Goal: Task Accomplishment & Management: Manage account settings

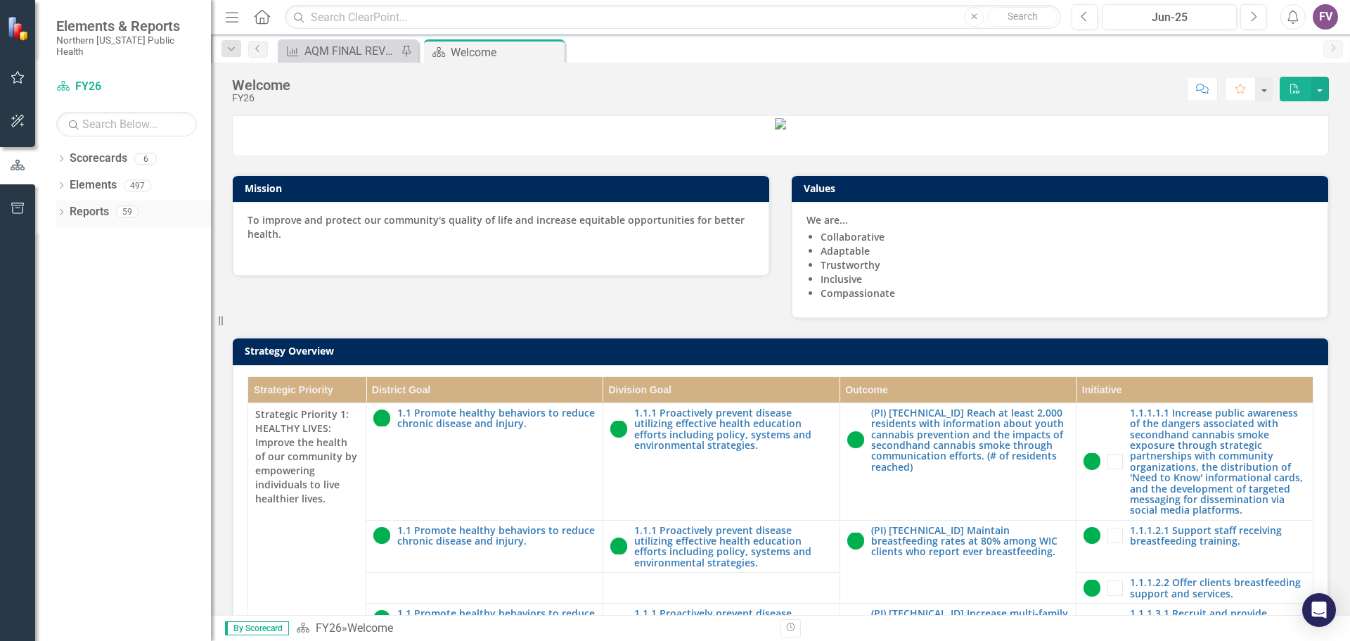
click at [60, 210] on icon "Dropdown" at bounding box center [61, 214] width 10 height 8
click at [65, 364] on icon "Dropdown" at bounding box center [68, 368] width 10 height 8
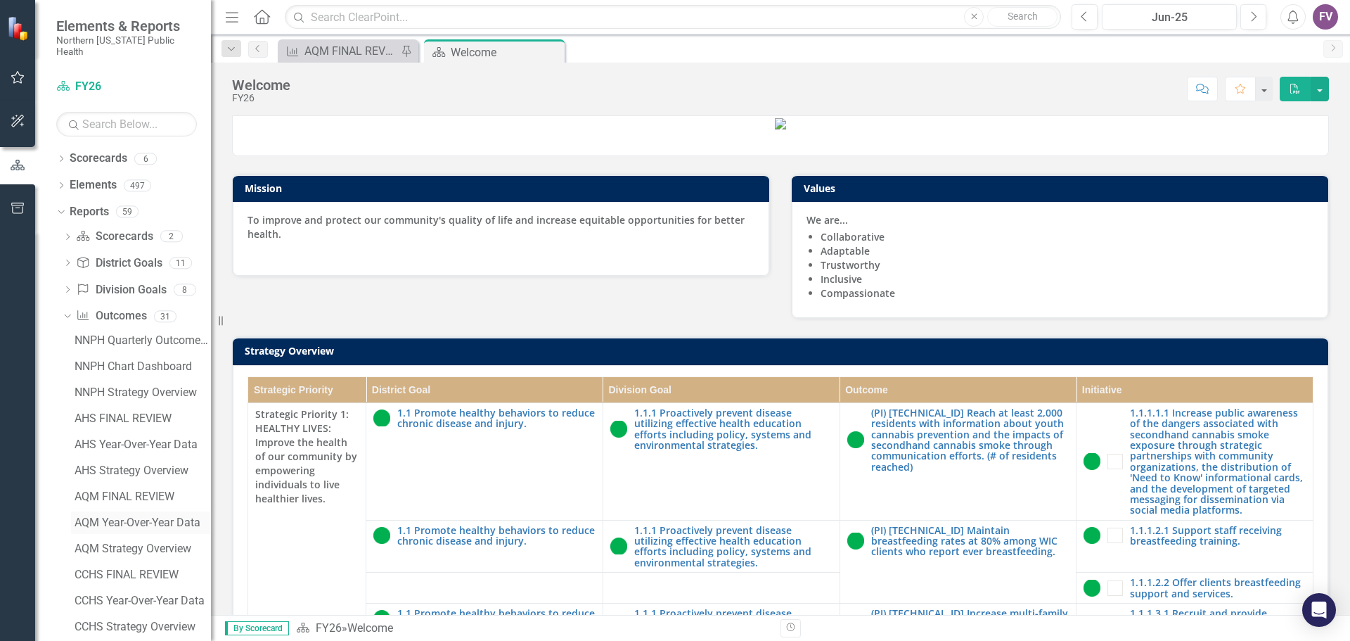
click at [98, 516] on div "AQM Year-Over-Year Data" at bounding box center [143, 522] width 136 height 13
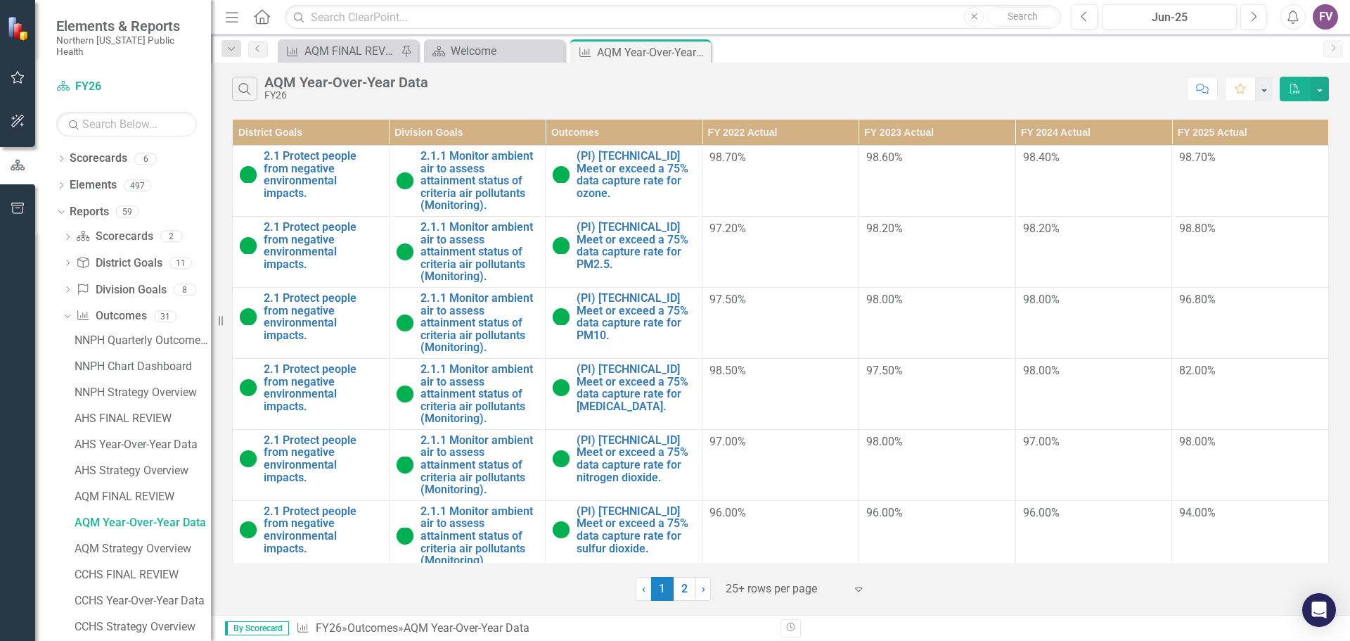
click at [860, 594] on icon "Expand" at bounding box center [859, 588] width 14 height 11
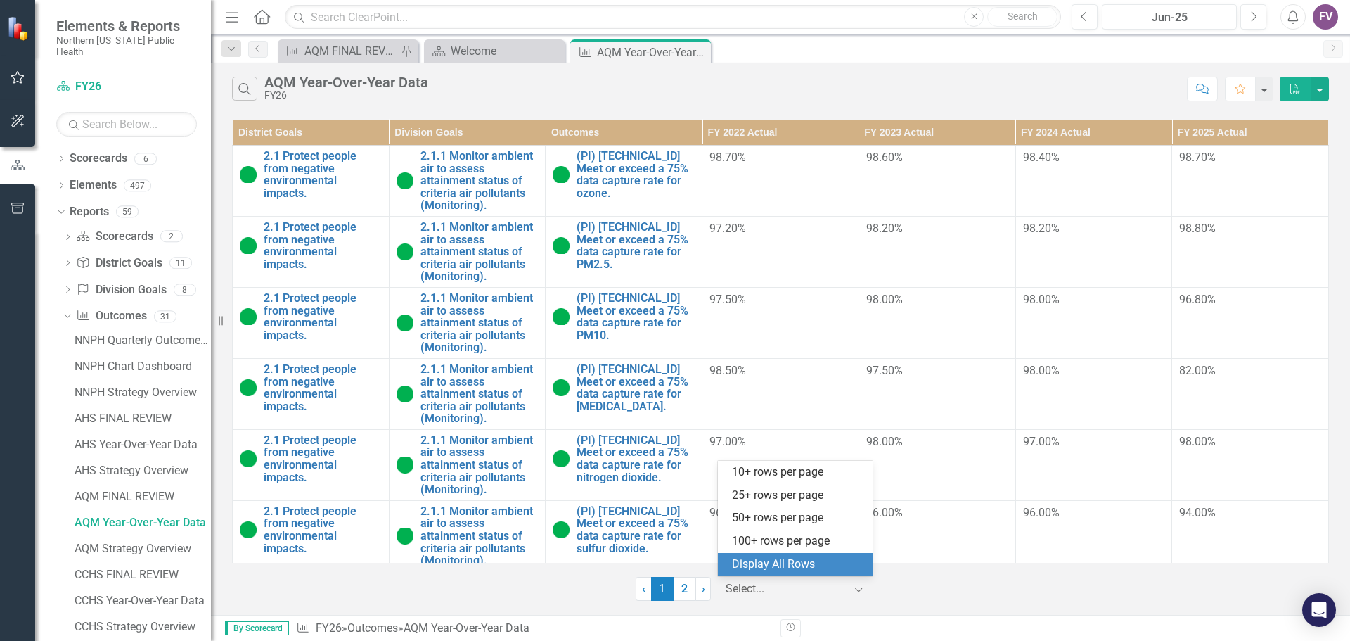
click at [805, 559] on div "Display All Rows" at bounding box center [798, 564] width 132 height 16
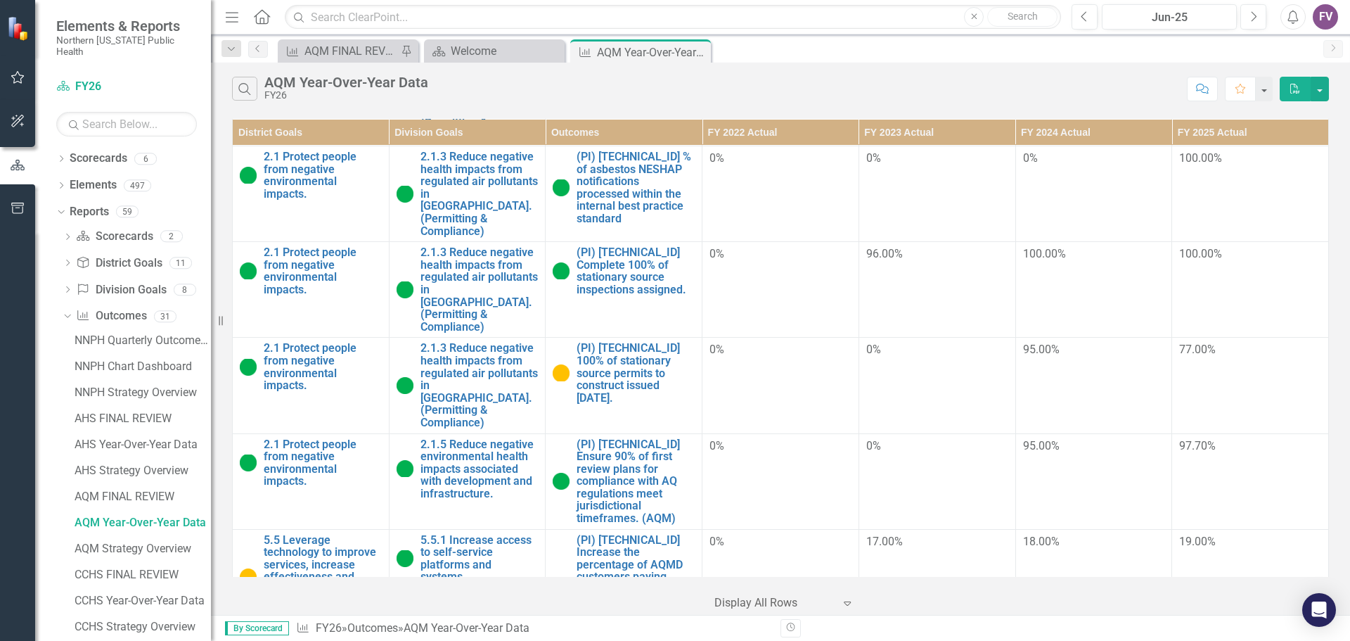
scroll to position [844, 0]
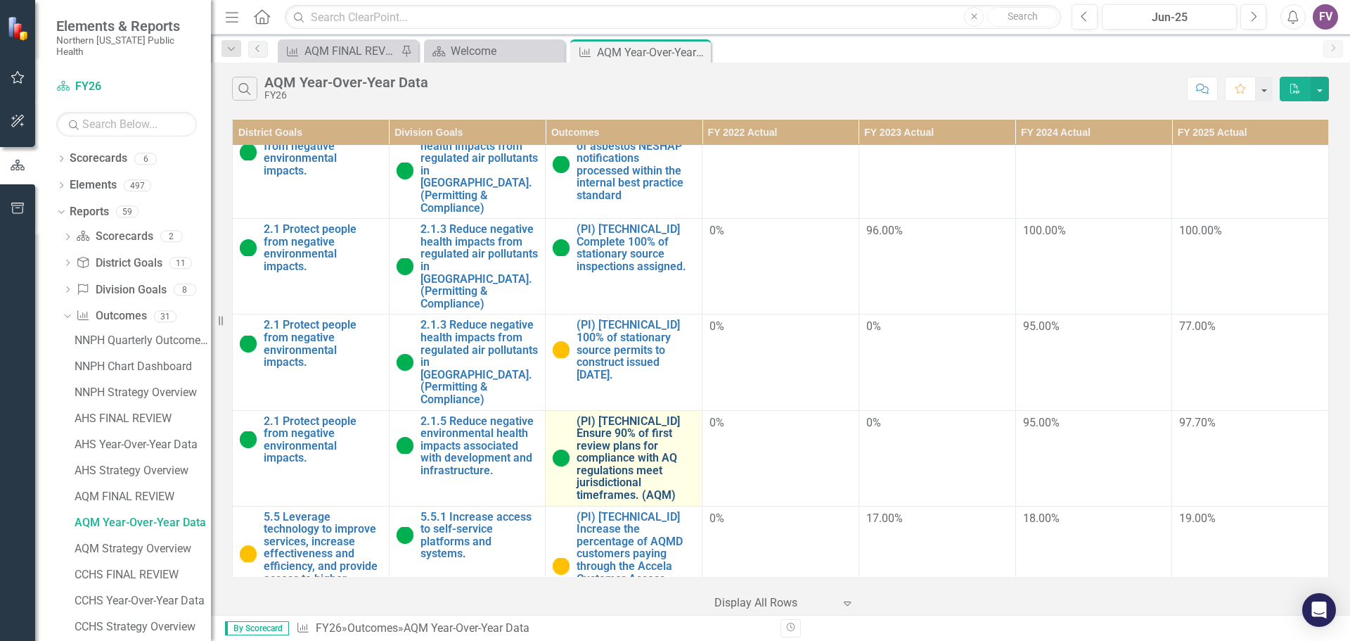
click at [623, 415] on link "(PI) [TECHNICAL_ID] Ensure 90% of first review plans for compliance with AQ reg…" at bounding box center [636, 458] width 118 height 87
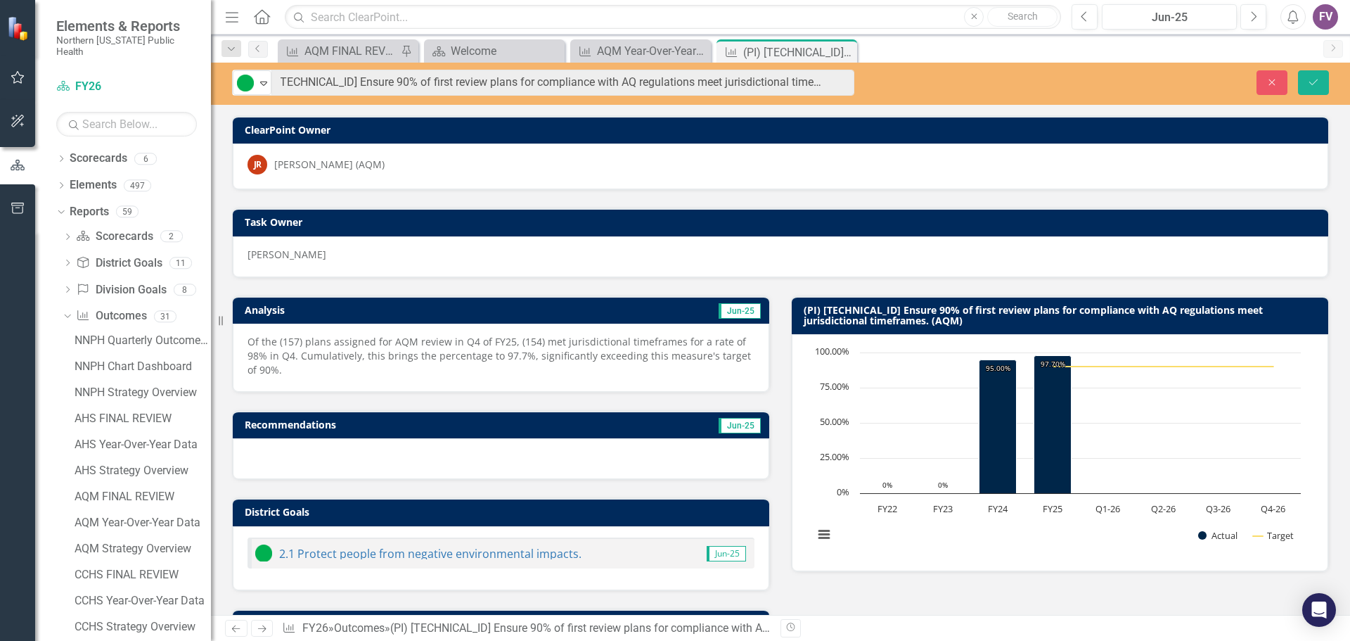
scroll to position [0, 23]
drag, startPoint x: 437, startPoint y: 367, endPoint x: 410, endPoint y: 351, distance: 31.2
click at [435, 366] on p "Of the (157) plans assigned for AQM review in Q4 of FY25, (154) met jurisdictio…" at bounding box center [501, 356] width 507 height 42
click at [391, 344] on p "Of the (157) plans assigned for AQM review in Q4 of FY25, (154) met jurisdictio…" at bounding box center [501, 356] width 507 height 42
click at [399, 355] on p "Of the (157) plans assigned for AQM review in Q4 of FY25, (154) met jurisdictio…" at bounding box center [501, 356] width 507 height 42
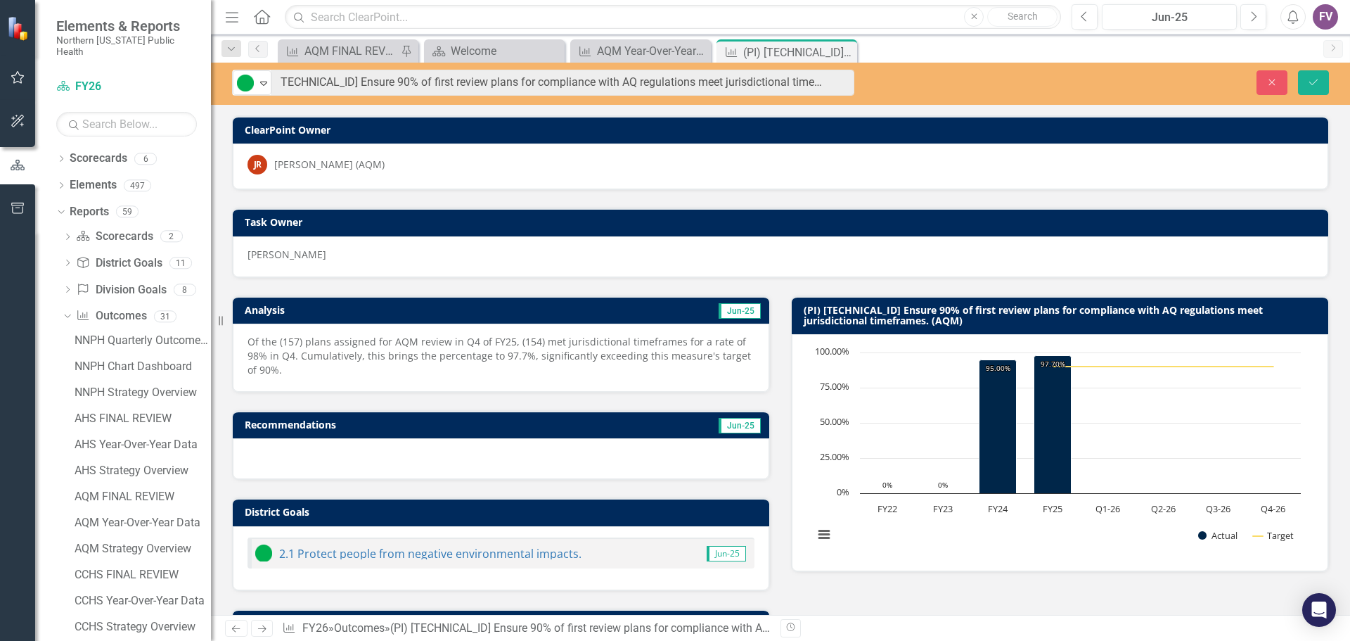
click at [399, 355] on p "Of the (157) plans assigned for AQM review in Q4 of FY25, (154) met jurisdictio…" at bounding box center [501, 356] width 507 height 42
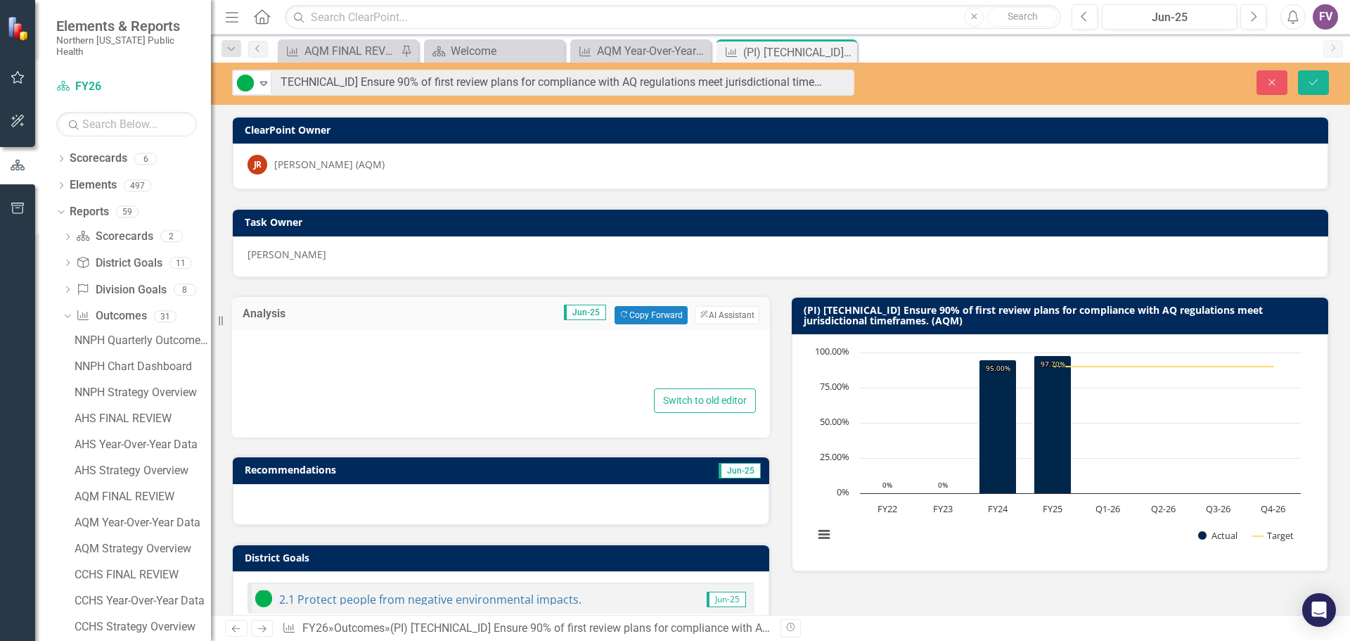
type textarea "<p>Of the (157) plans assigned for AQM review in Q4 of FY25, (154) met jurisdic…"
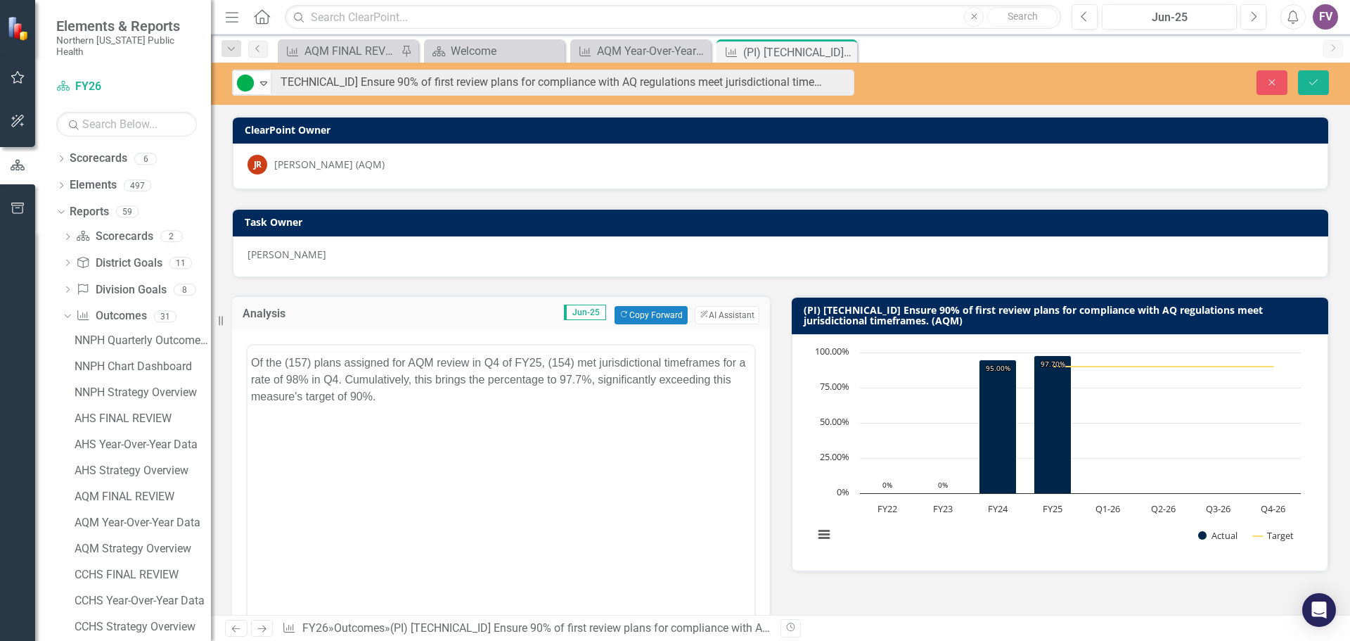
scroll to position [0, 0]
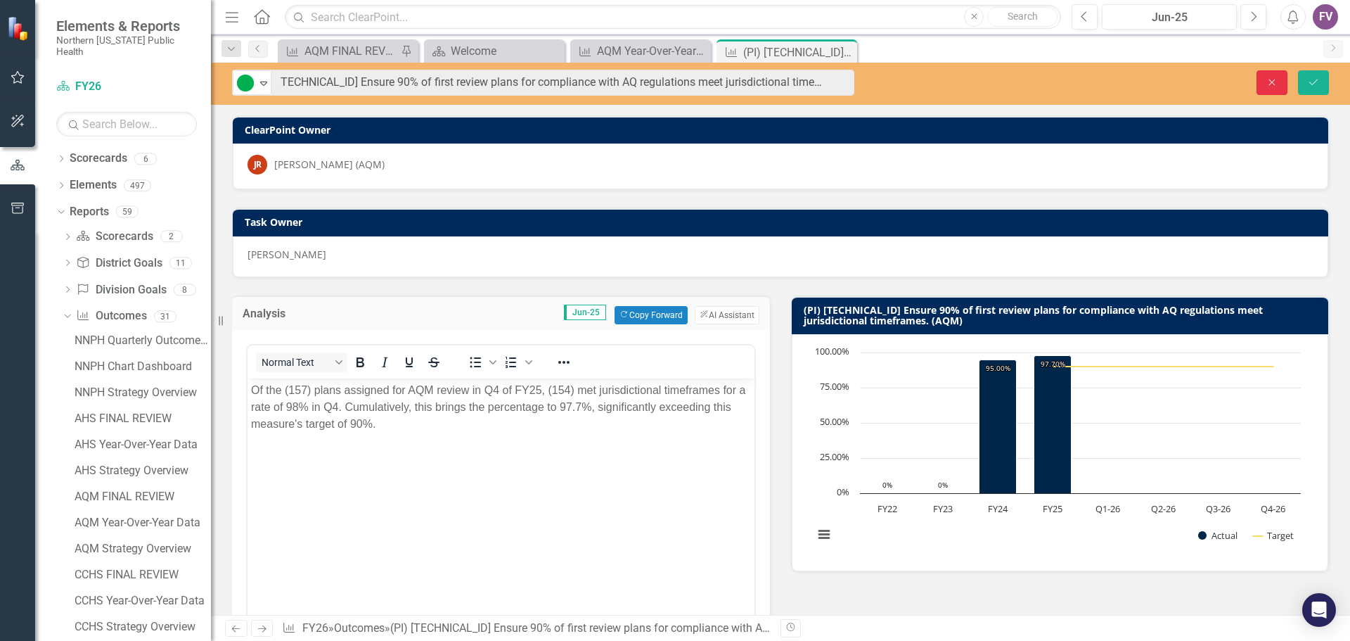
drag, startPoint x: 1272, startPoint y: 82, endPoint x: 897, endPoint y: 214, distance: 398.1
click at [1272, 82] on icon "button" at bounding box center [1272, 82] width 6 height 6
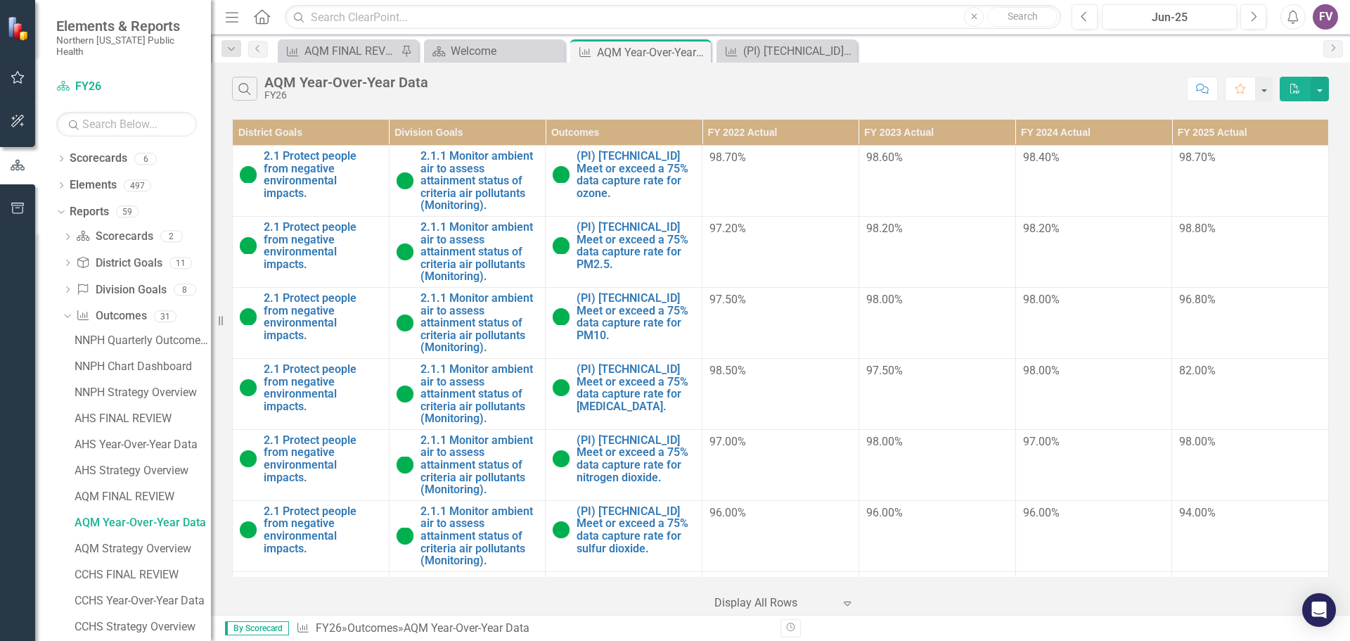
click at [910, 416] on td "97.50%" at bounding box center [937, 393] width 157 height 71
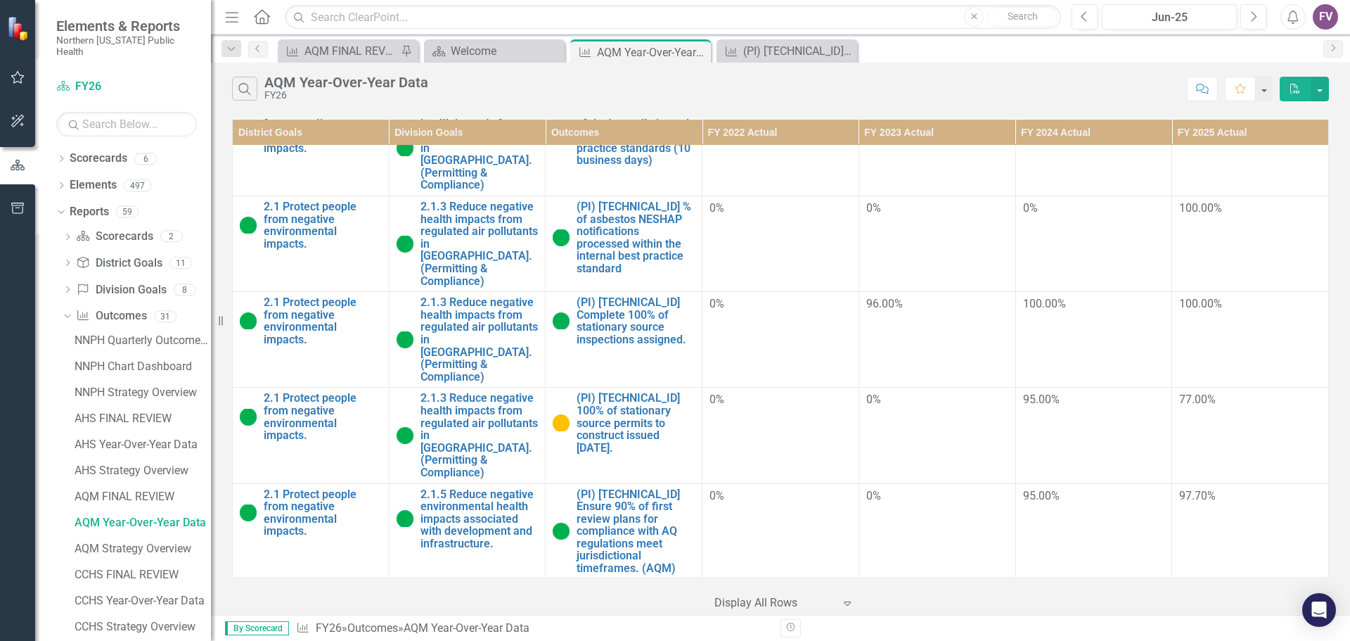
scroll to position [703, 0]
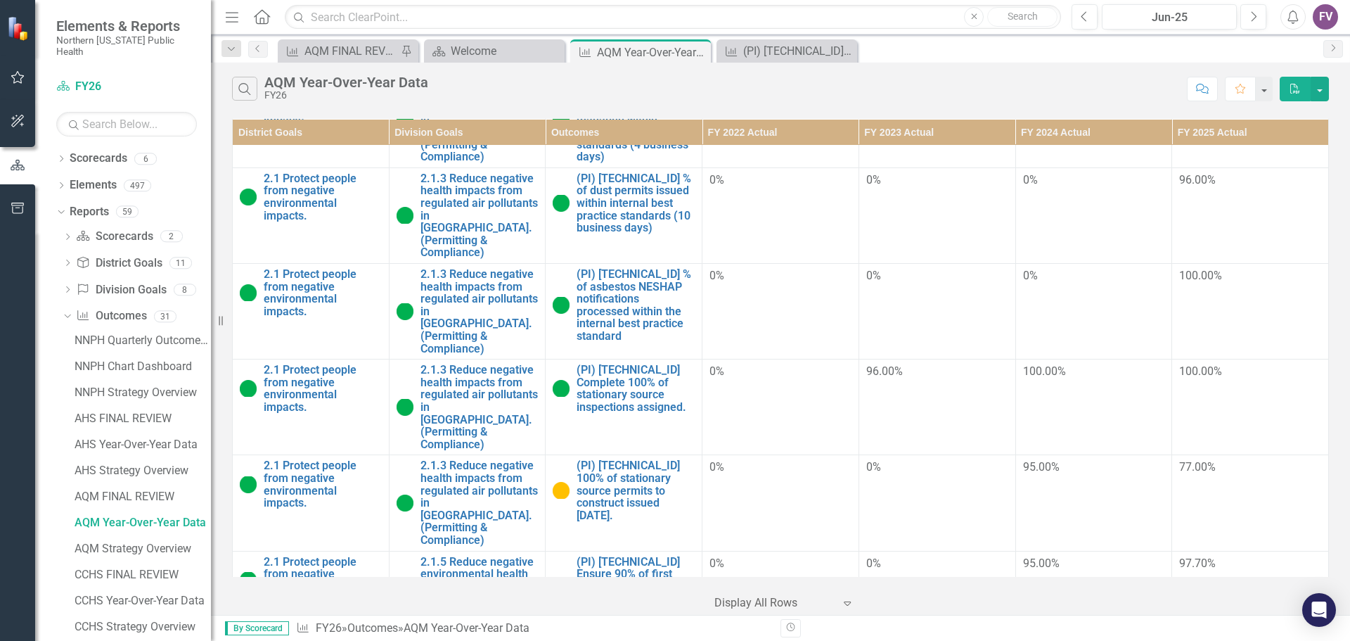
click at [1329, 13] on div "FV" at bounding box center [1325, 16] width 25 height 25
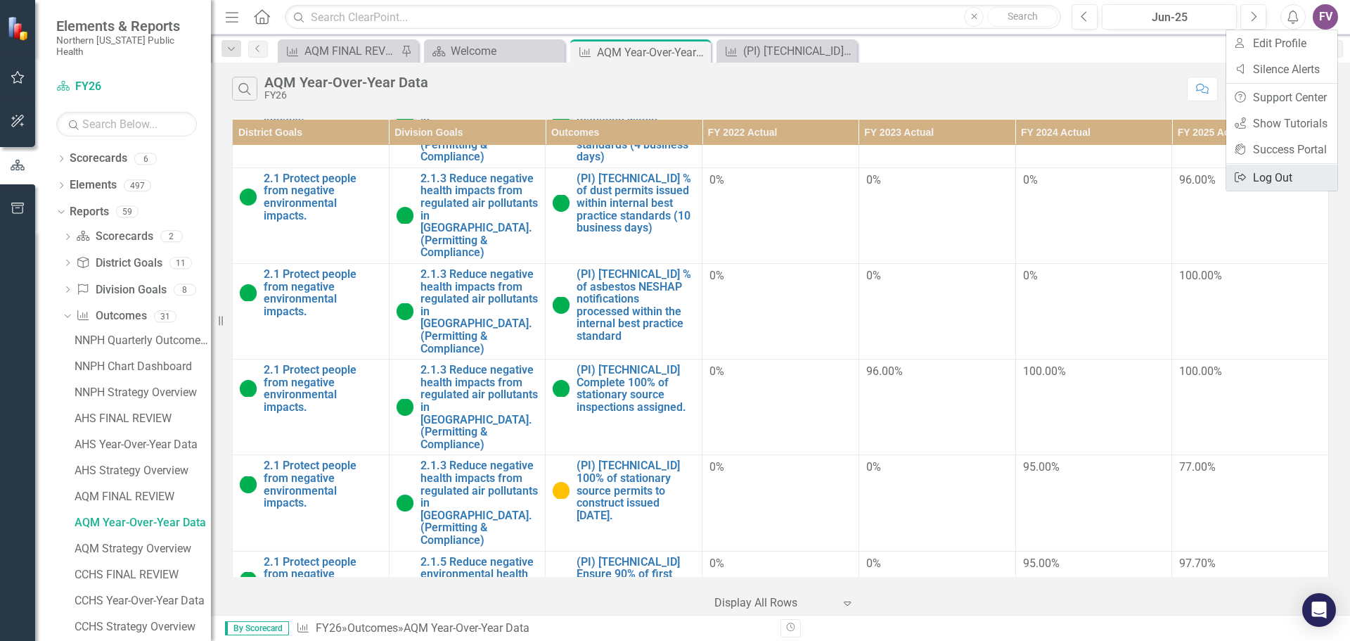
click at [1267, 177] on link "Logout Log Out" at bounding box center [1282, 178] width 111 height 26
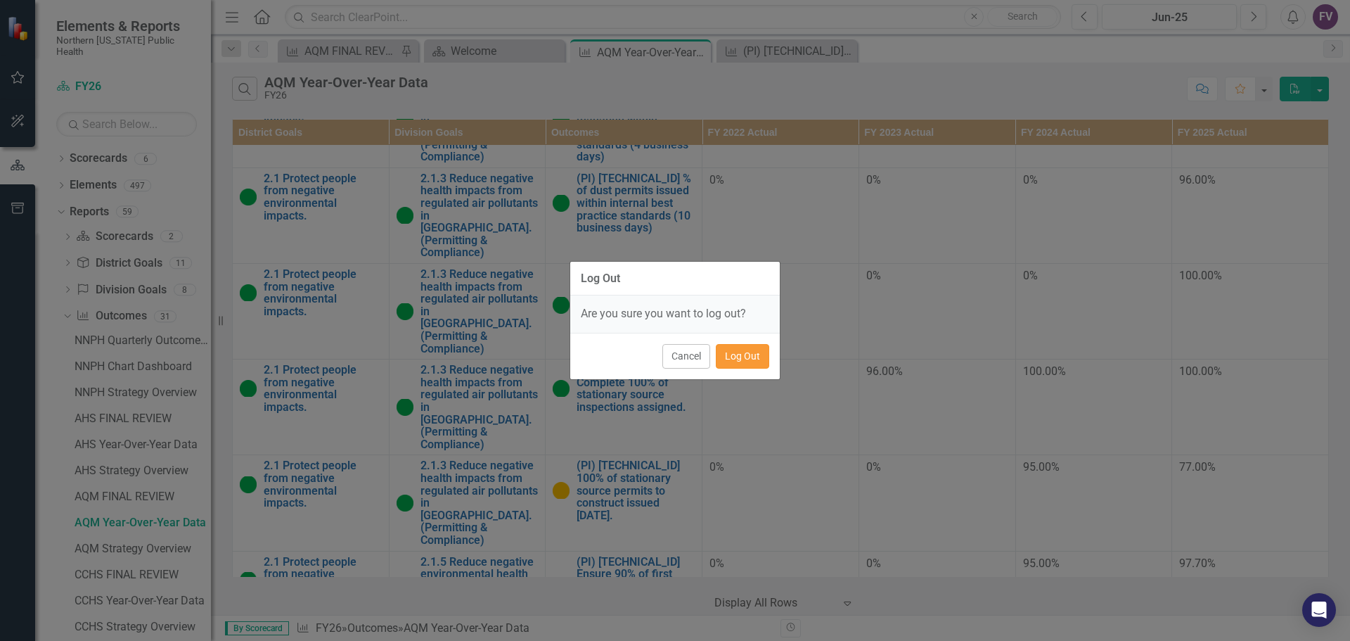
click at [734, 352] on button "Log Out" at bounding box center [742, 356] width 53 height 25
